Goal: Find specific page/section: Find specific page/section

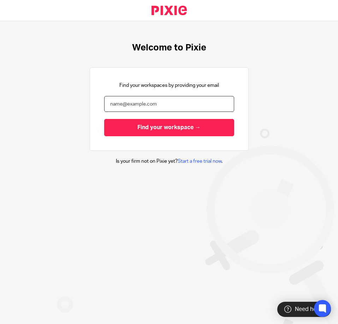
click at [163, 108] on input "email" at bounding box center [169, 104] width 130 height 16
click at [158, 102] on input "email" at bounding box center [169, 104] width 130 height 16
type input "[EMAIL_ADDRESS][DOMAIN_NAME]"
click at [104, 119] on input "Find your workspace →" at bounding box center [169, 127] width 130 height 17
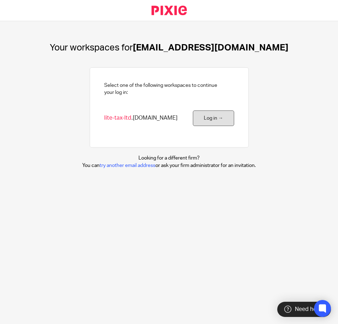
click at [223, 116] on link "Log in →" at bounding box center [213, 119] width 41 height 16
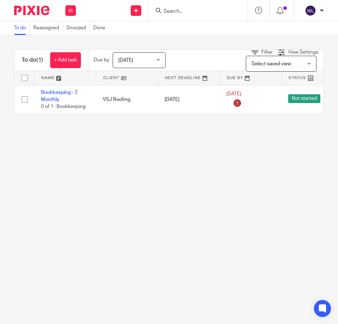
click at [178, 10] on input "Search" at bounding box center [195, 11] width 64 height 6
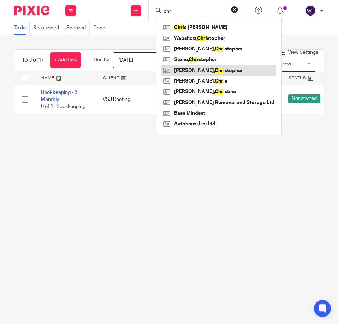
type input "chr"
click at [189, 71] on link at bounding box center [218, 70] width 115 height 11
